Goal: Transaction & Acquisition: Purchase product/service

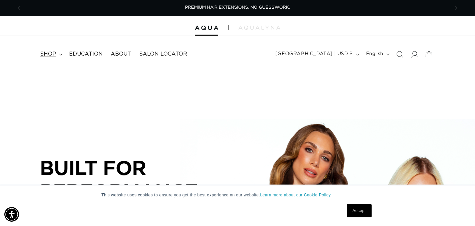
click at [55, 51] on span "shop" at bounding box center [48, 54] width 16 height 7
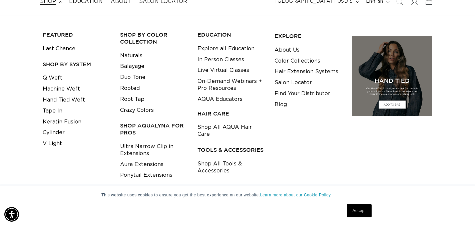
scroll to position [0, 855]
click at [57, 77] on link "Q Weft" at bounding box center [53, 78] width 20 height 11
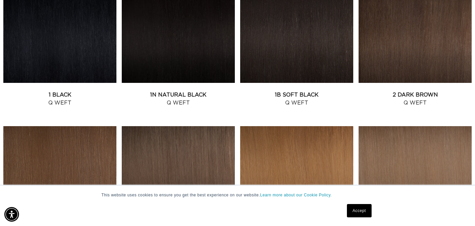
scroll to position [263, 0]
